Goal: Task Accomplishment & Management: Use online tool/utility

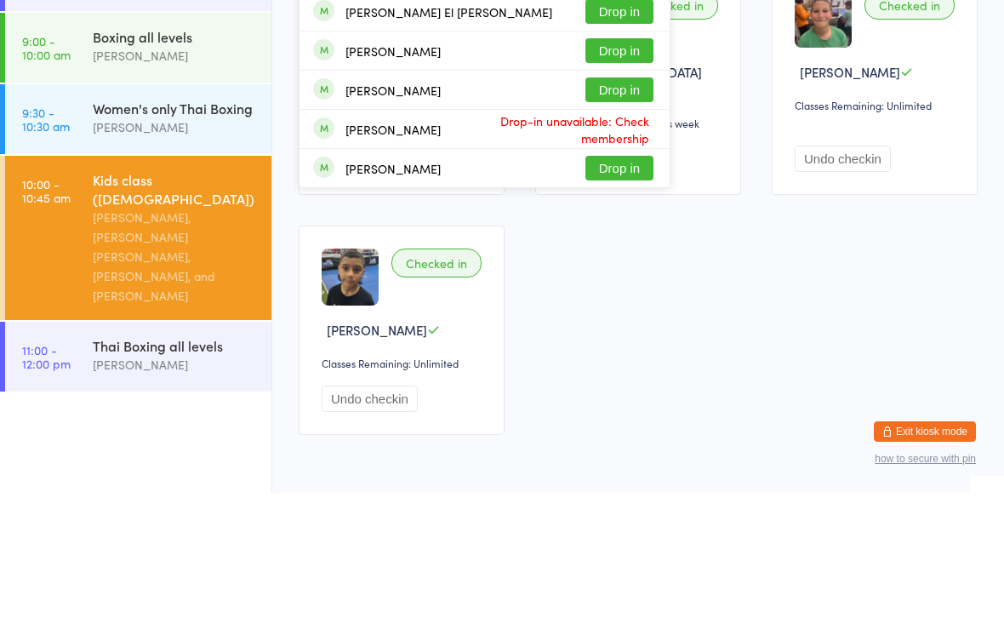
type input "[PERSON_NAME]"
click at [628, 63] on button "Drop in" at bounding box center [620, 75] width 68 height 25
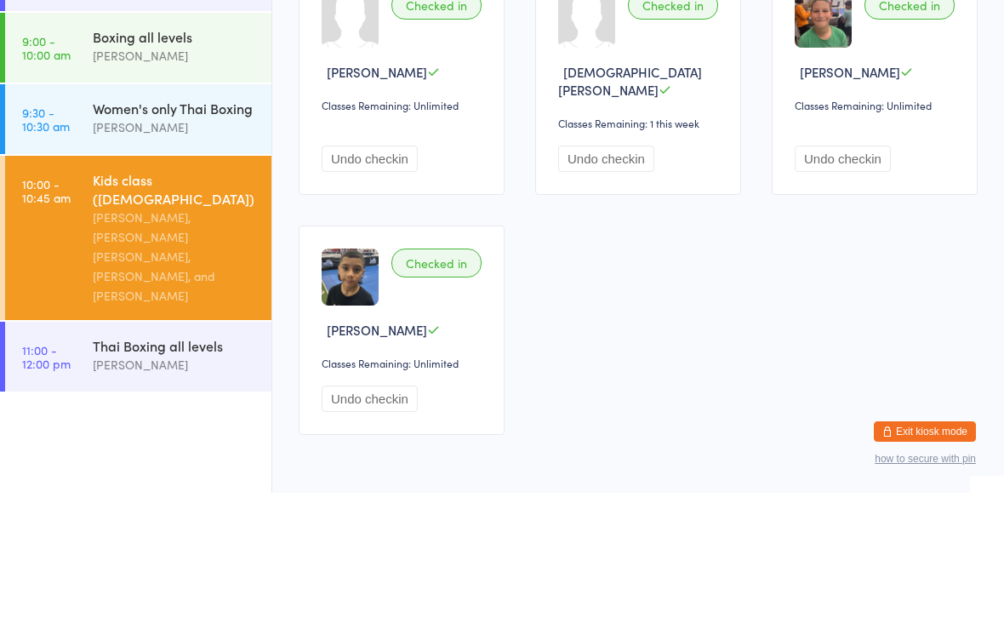
scroll to position [142, 0]
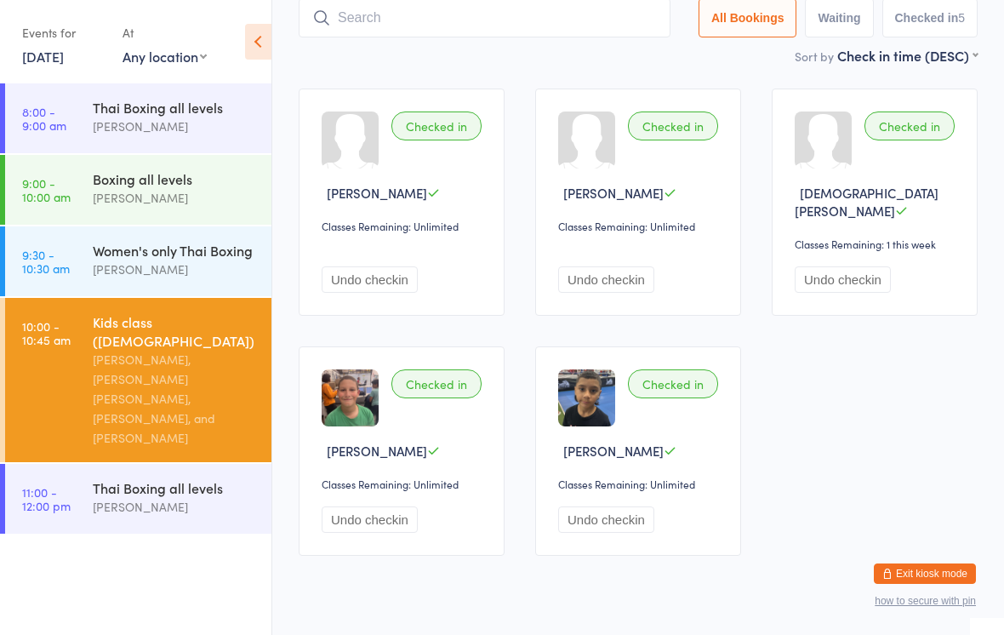
click at [179, 478] on div "Thai Boxing all levels" at bounding box center [175, 487] width 164 height 19
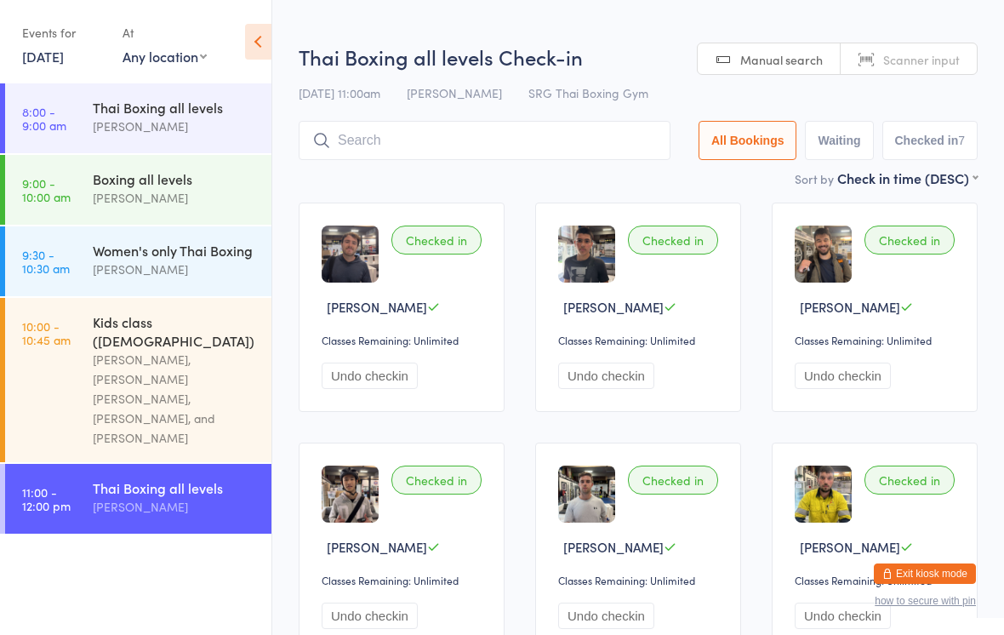
click at [498, 20] on html "You have now entered Kiosk Mode. Members will be able to check themselves in us…" at bounding box center [502, 317] width 1004 height 635
click at [540, 128] on input "search" at bounding box center [485, 140] width 372 height 39
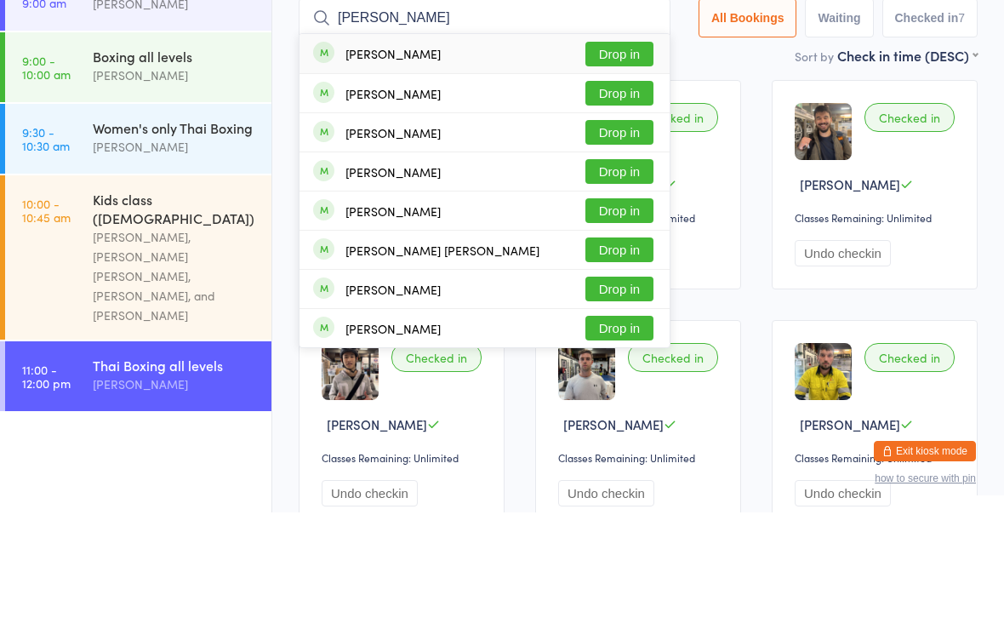
type input "[PERSON_NAME]"
click at [626, 164] on button "Drop in" at bounding box center [620, 176] width 68 height 25
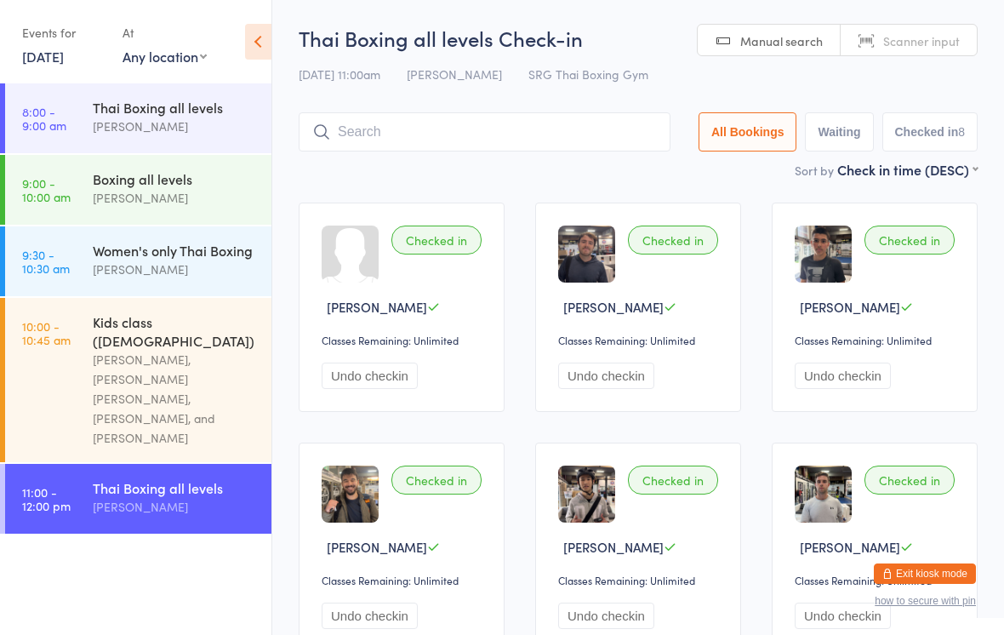
click at [222, 195] on div "[PERSON_NAME]" at bounding box center [175, 198] width 164 height 20
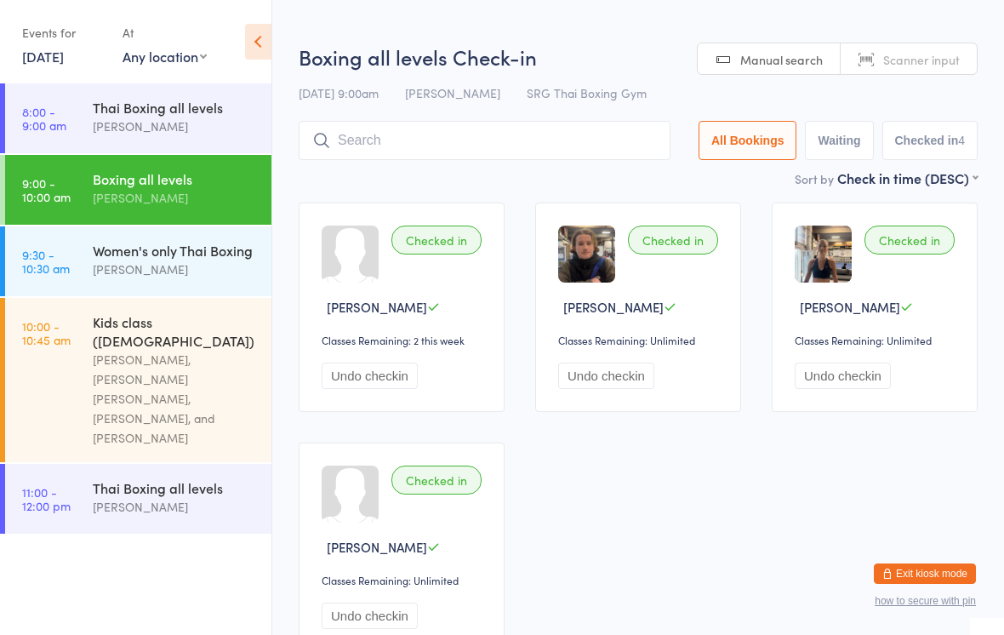
click at [195, 267] on div "[PERSON_NAME]" at bounding box center [175, 270] width 164 height 20
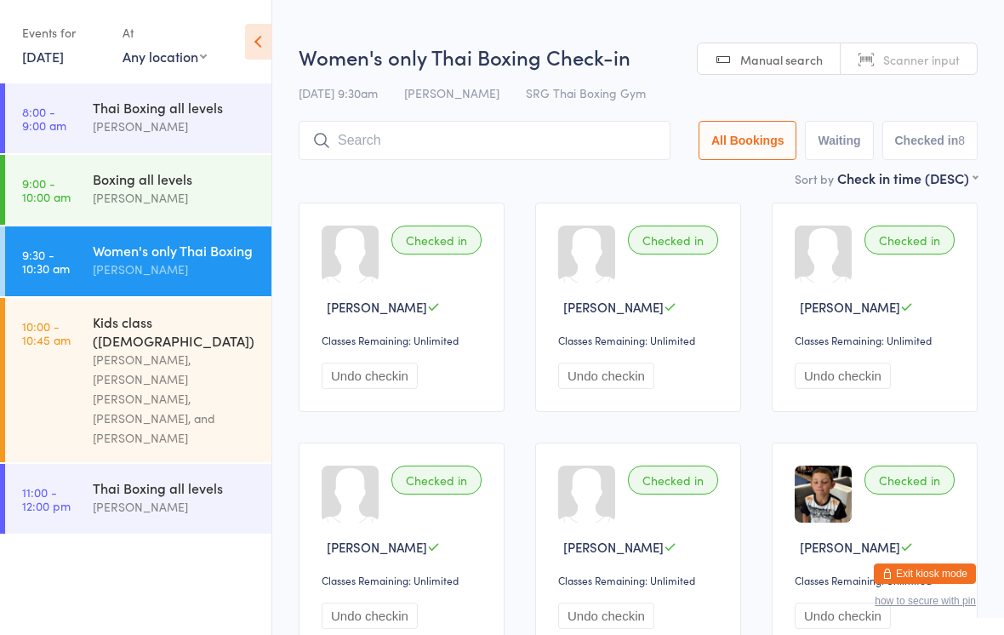
click at [183, 326] on div "Kids class ([DEMOGRAPHIC_DATA])" at bounding box center [175, 330] width 164 height 37
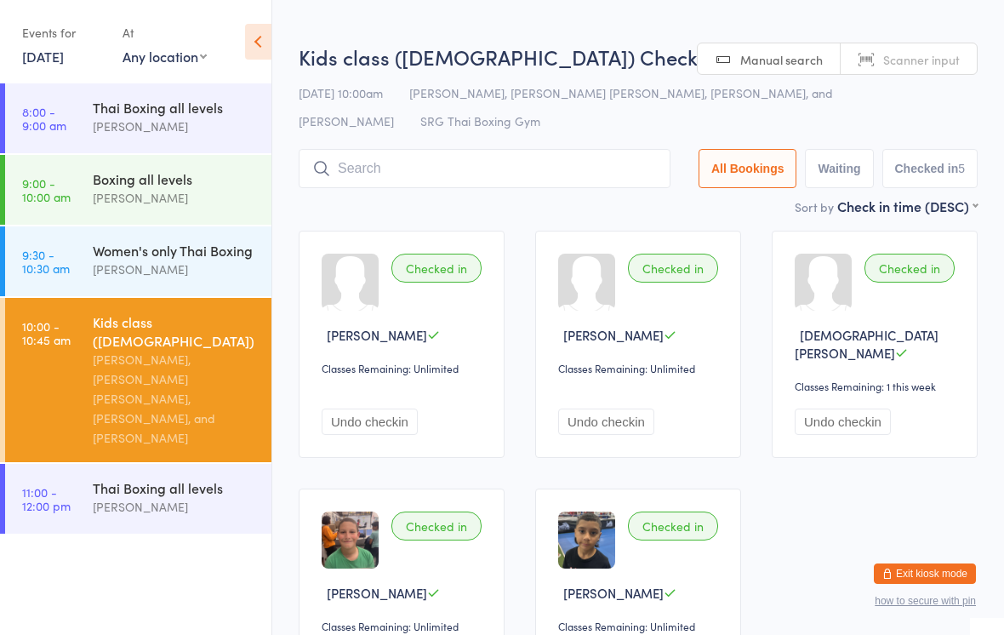
click at [156, 478] on div "Thai Boxing all levels" at bounding box center [175, 487] width 164 height 19
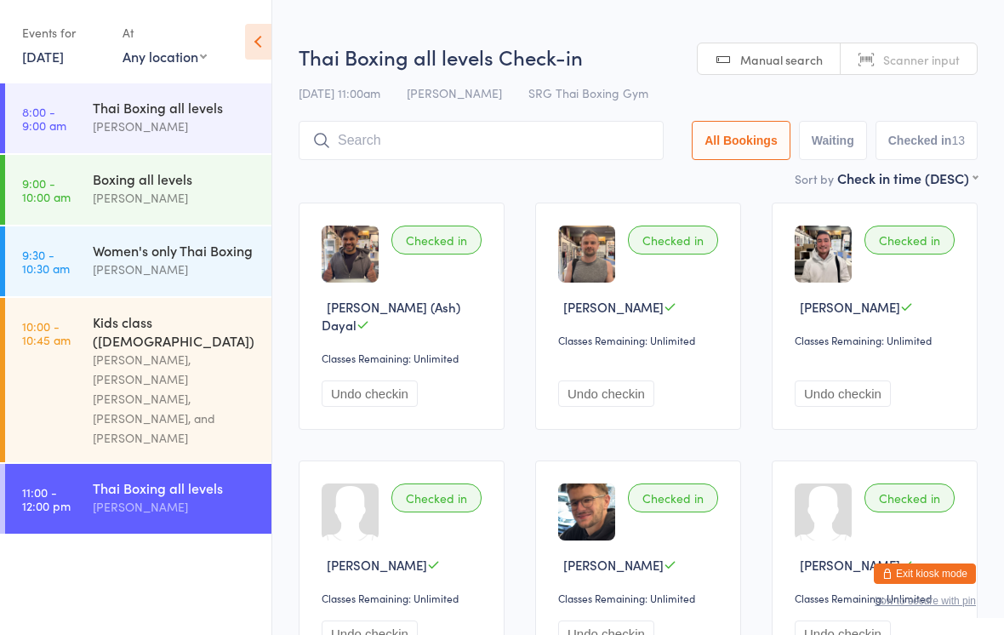
click at [258, 40] on icon at bounding box center [258, 42] width 26 height 36
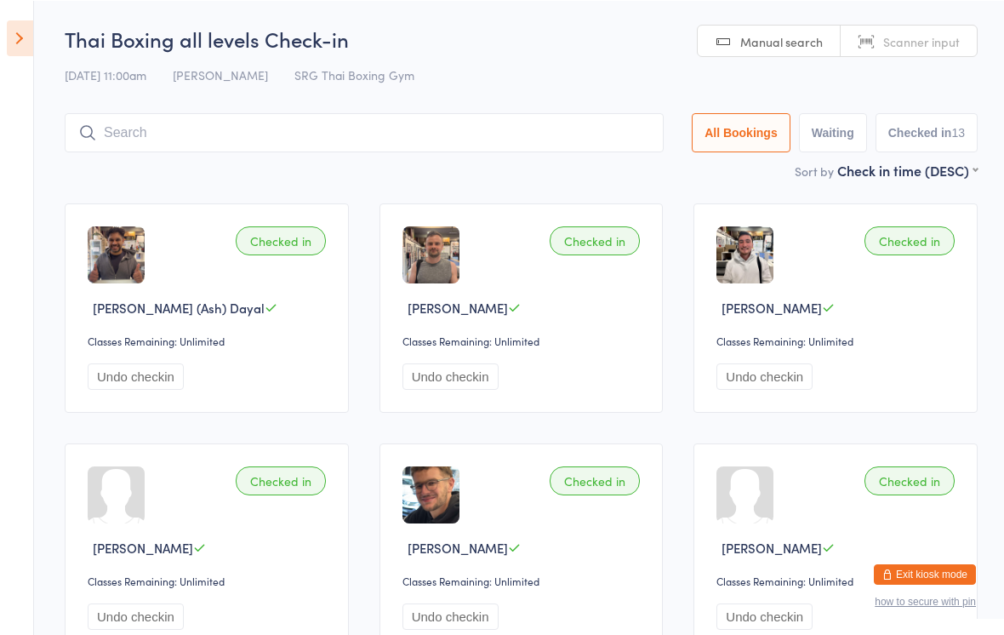
click at [217, 129] on input "search" at bounding box center [364, 131] width 599 height 39
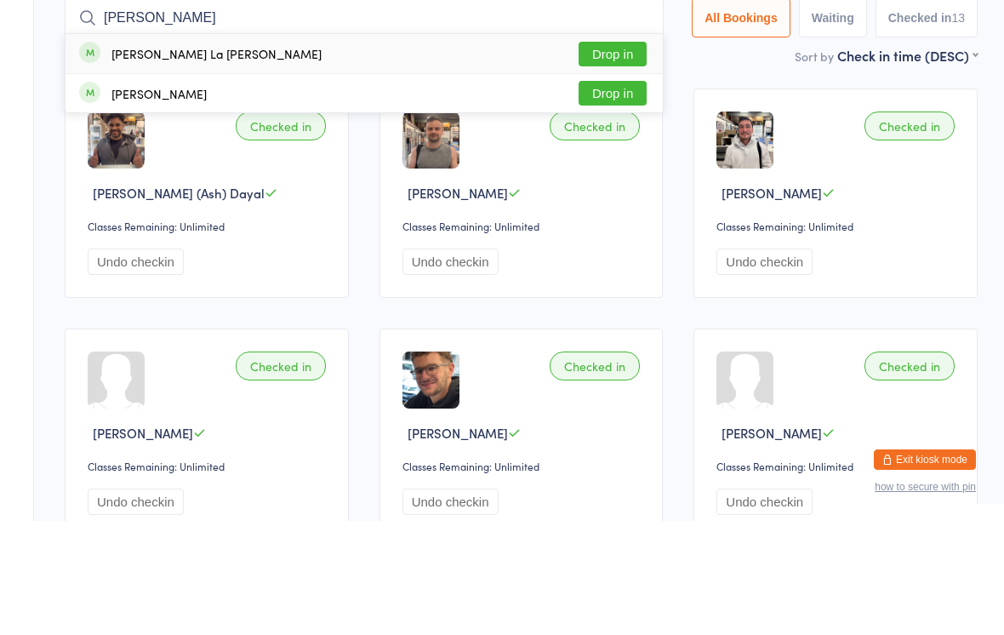
type input "[PERSON_NAME]"
click at [223, 188] on div "[PERSON_NAME] Drop in" at bounding box center [364, 207] width 597 height 38
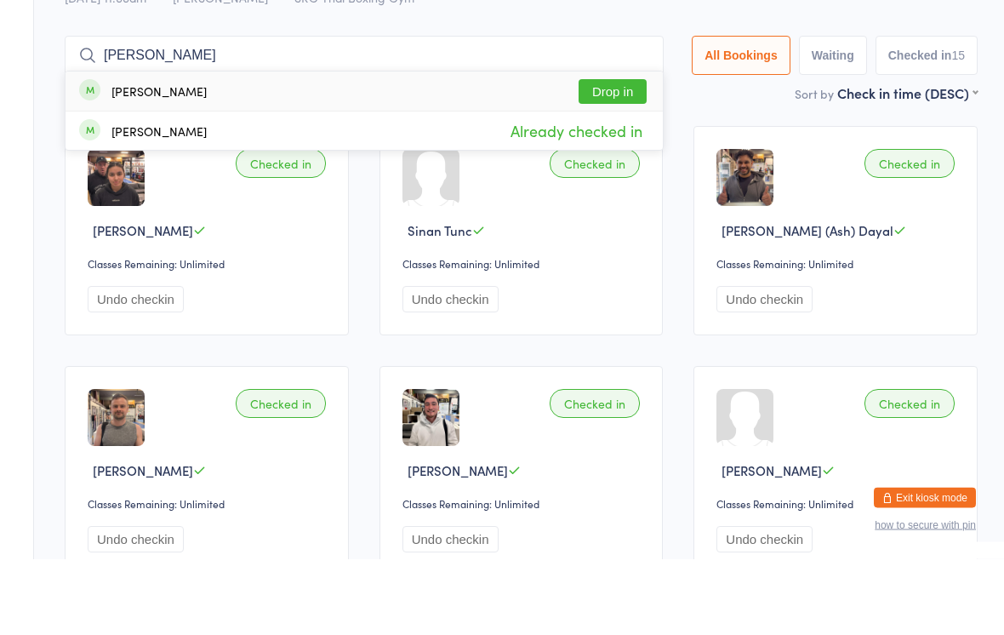
type input "[PERSON_NAME]"
click at [248, 148] on div "[PERSON_NAME] Drop in" at bounding box center [364, 167] width 597 height 39
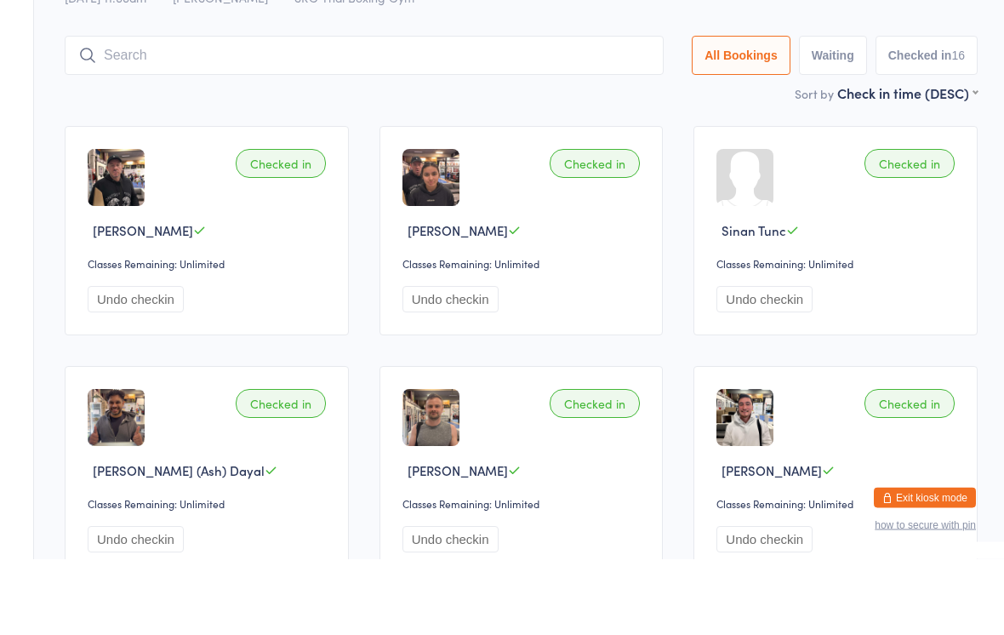
click at [254, 224] on div "Checked in [PERSON_NAME] Classes Remaining: Unlimited Undo checkin" at bounding box center [207, 307] width 284 height 209
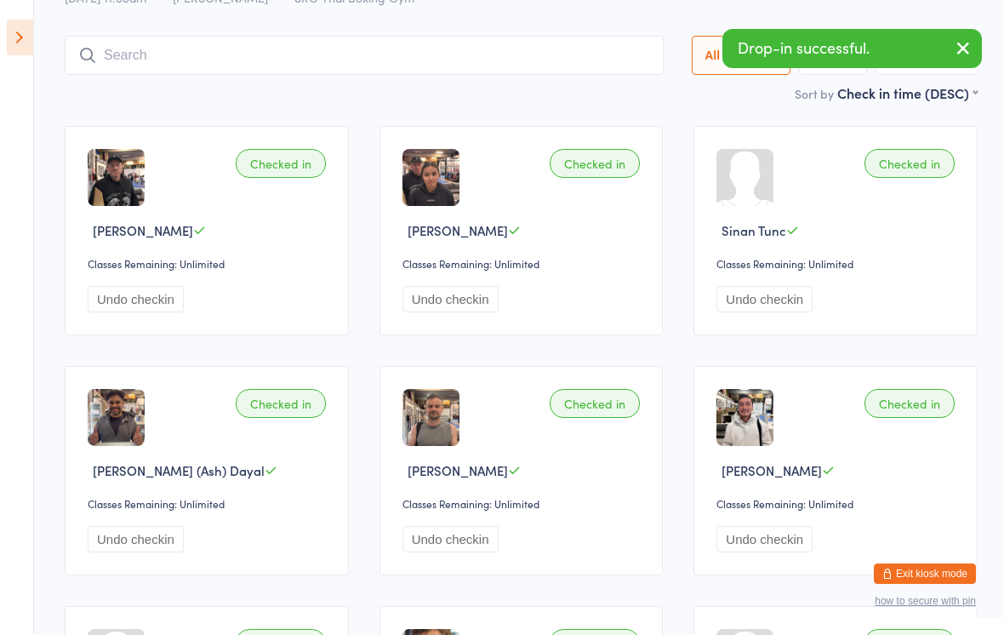
click at [291, 237] on div "[PERSON_NAME]" at bounding box center [209, 230] width 243 height 18
click at [278, 239] on div "[PERSON_NAME]" at bounding box center [209, 230] width 243 height 18
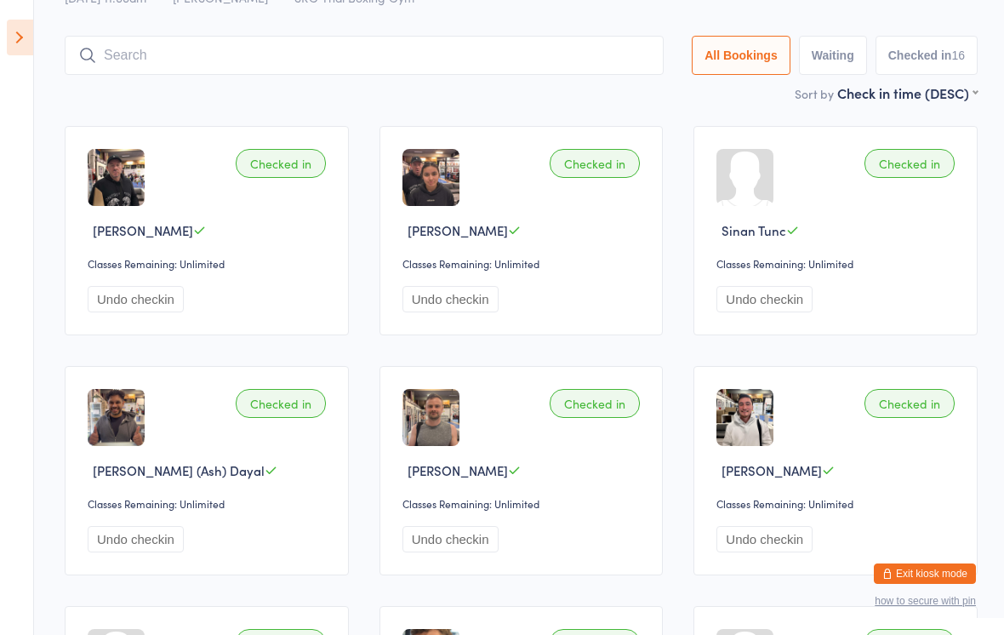
click at [258, 236] on div "[PERSON_NAME]" at bounding box center [209, 230] width 243 height 18
click at [164, 305] on button "Undo checkin" at bounding box center [136, 299] width 96 height 26
click at [142, 308] on button "Check in" at bounding box center [122, 299] width 68 height 26
click at [294, 283] on div "Checked in [PERSON_NAME] Classes Remaining: Unlimited Undo checkin" at bounding box center [207, 230] width 284 height 209
click at [348, 73] on input "search" at bounding box center [364, 55] width 599 height 39
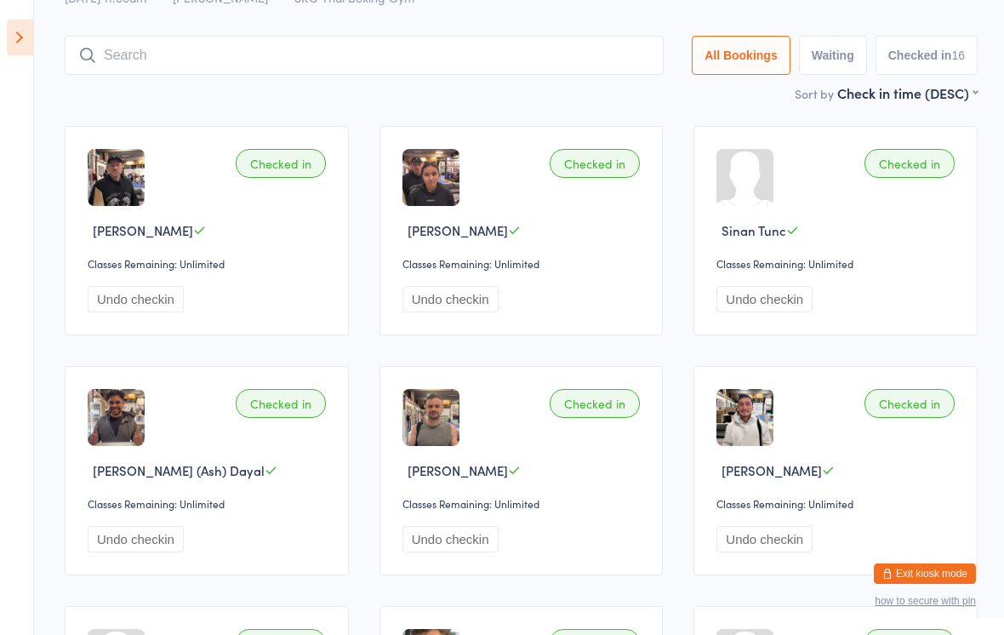
scroll to position [76, 0]
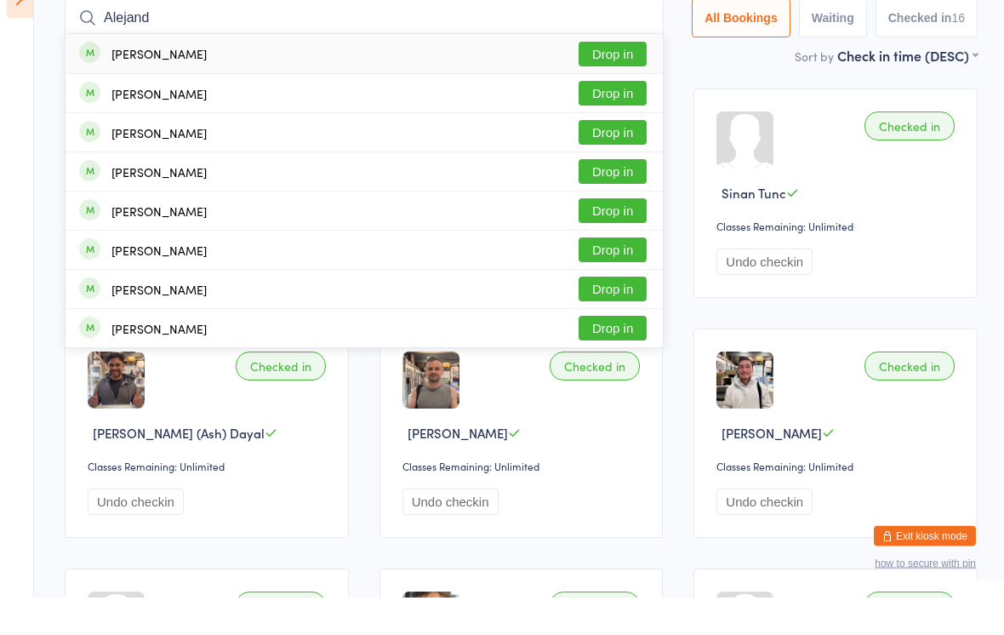
type input "Alejand"
click at [625, 80] on button "Drop in" at bounding box center [613, 92] width 68 height 25
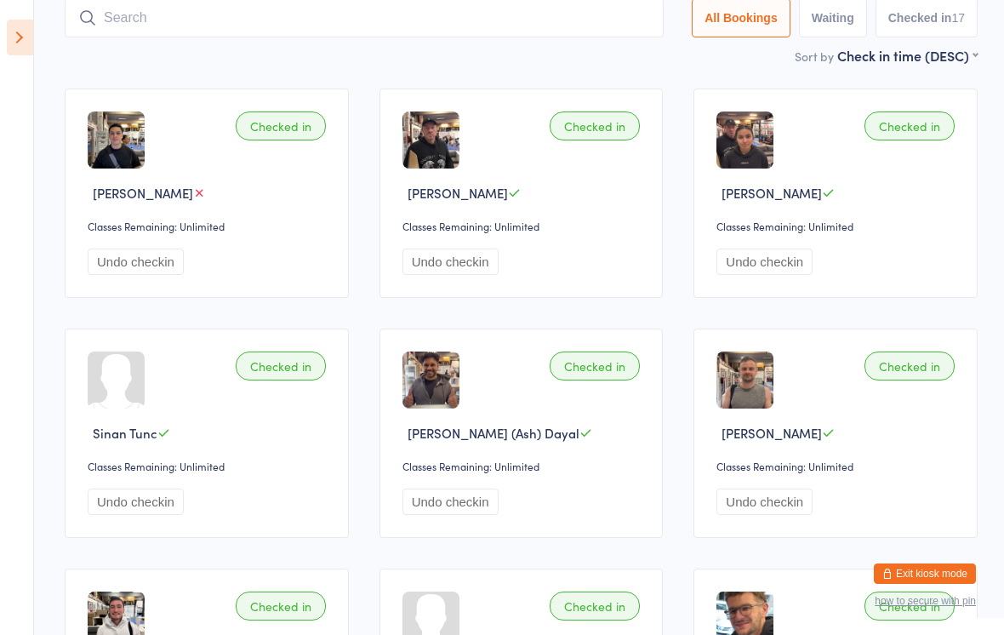
click at [512, 36] on input "search" at bounding box center [364, 17] width 599 height 39
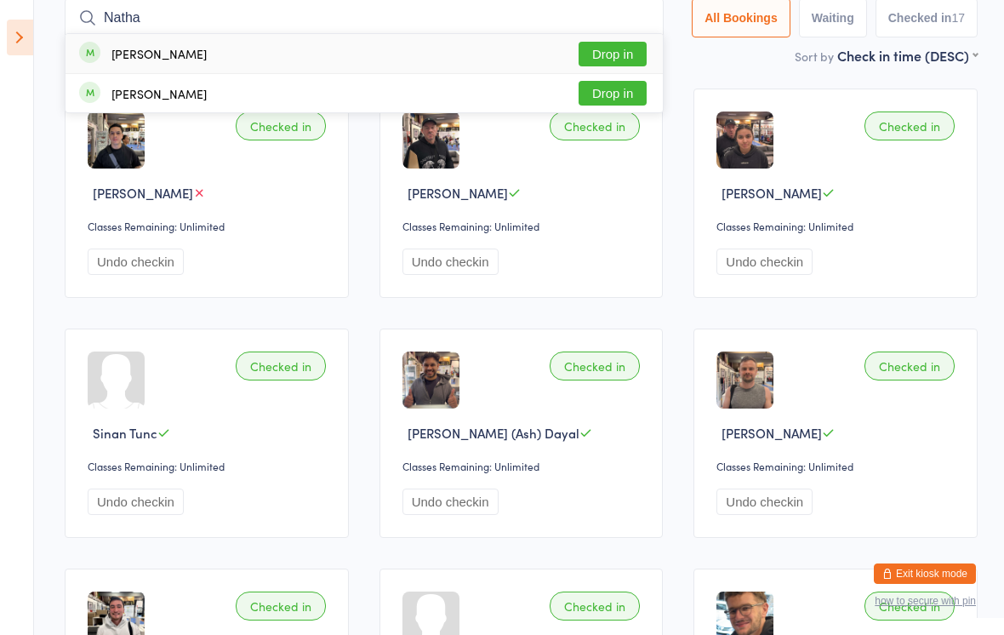
type input "Natha"
click at [626, 57] on button "Drop in" at bounding box center [613, 54] width 68 height 25
